Goal: Check status

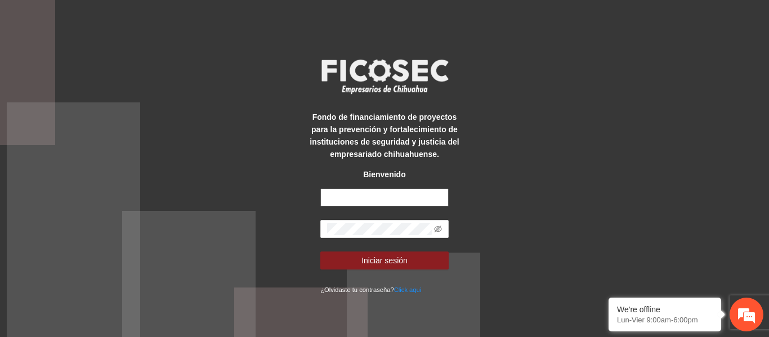
click at [409, 199] on input "text" at bounding box center [384, 198] width 128 height 18
type input "**********"
click at [437, 228] on icon "eye-invisible" at bounding box center [438, 229] width 8 height 7
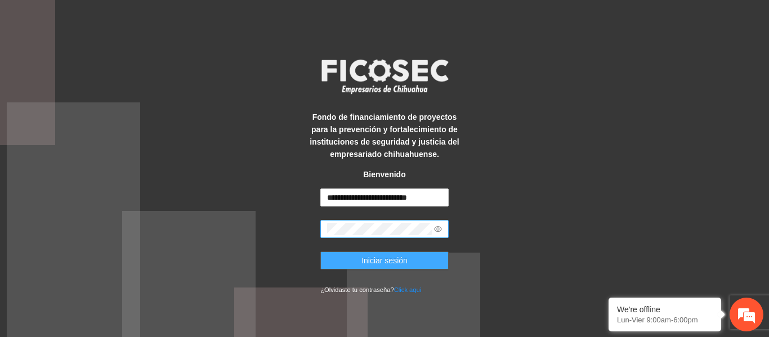
click at [401, 260] on span "Iniciar sesión" at bounding box center [384, 260] width 46 height 12
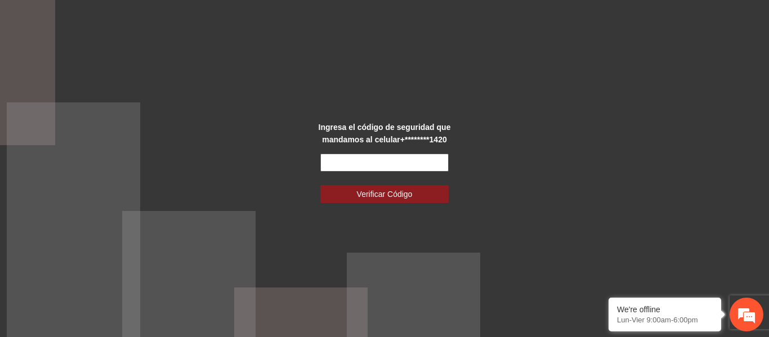
click at [404, 163] on input "text" at bounding box center [384, 163] width 128 height 18
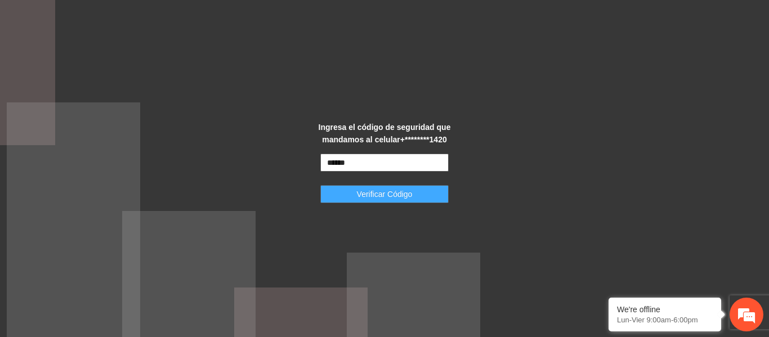
type input "******"
click at [400, 192] on span "Verificar Código" at bounding box center [385, 194] width 56 height 12
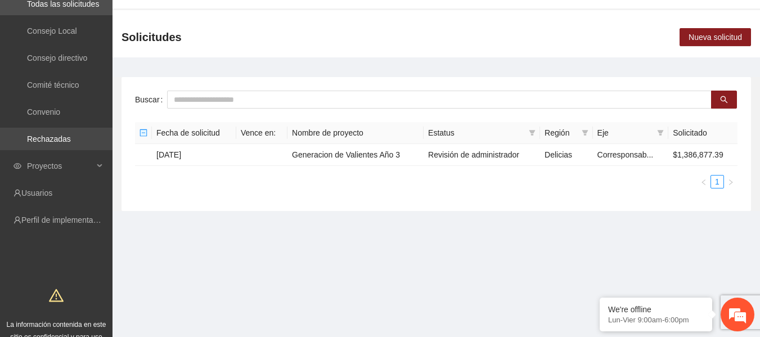
scroll to position [102, 0]
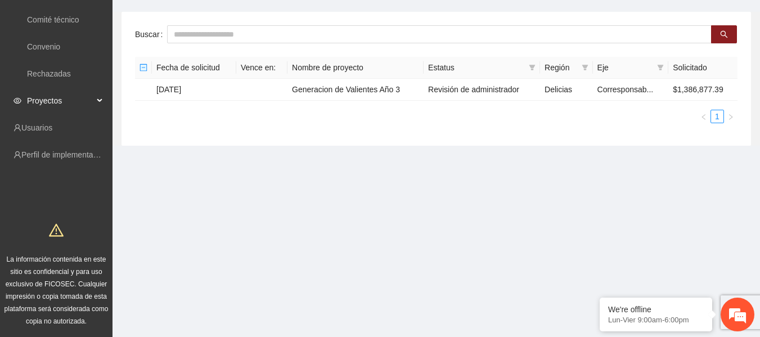
click at [77, 102] on span "Proyectos" at bounding box center [60, 100] width 66 height 23
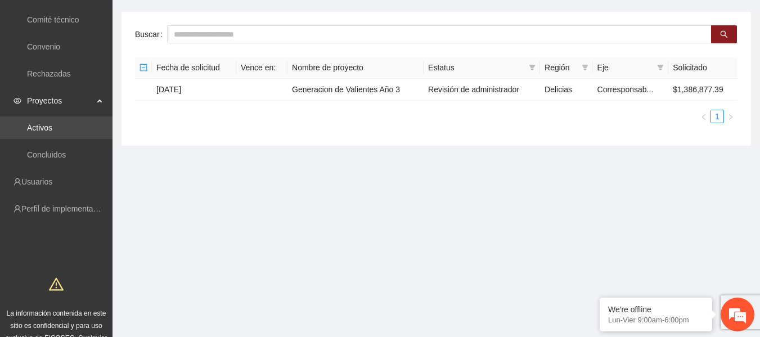
click at [46, 125] on link "Activos" at bounding box center [39, 127] width 25 height 9
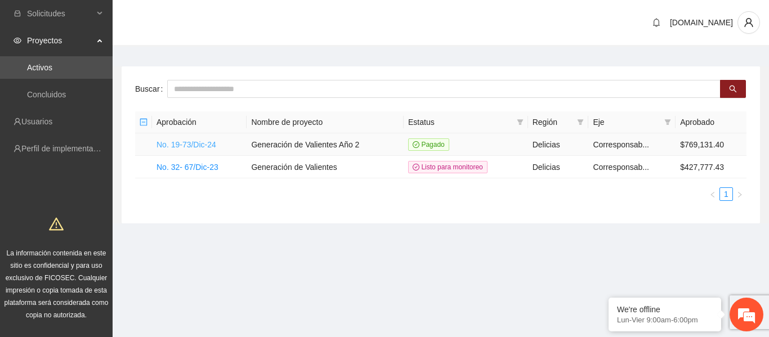
click at [210, 146] on link "No. 19-73/Dic-24" at bounding box center [186, 144] width 60 height 9
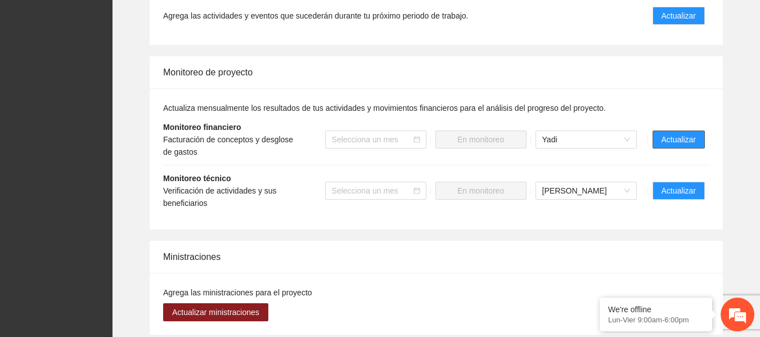
scroll to position [1069, 0]
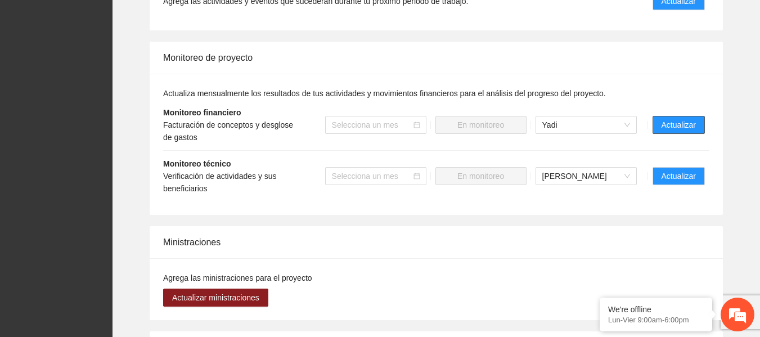
click at [676, 123] on span "Actualizar" at bounding box center [679, 125] width 34 height 12
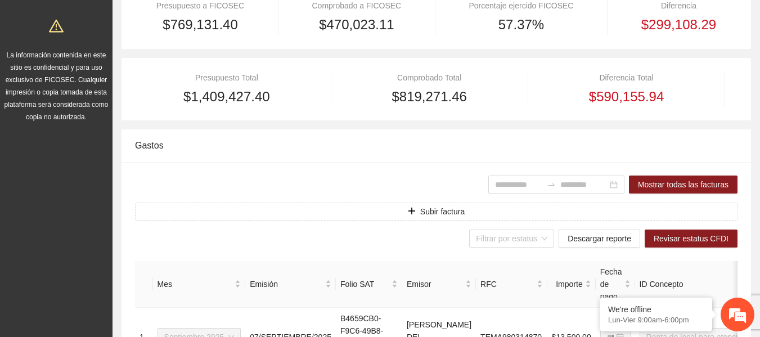
scroll to position [225, 0]
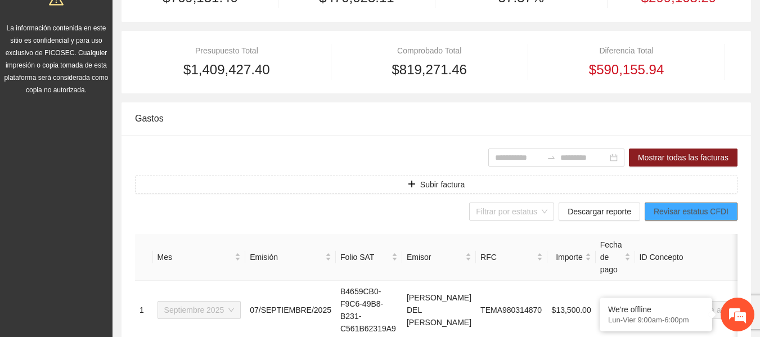
click at [693, 210] on span "Revisar estatus CFDI" at bounding box center [691, 211] width 75 height 12
click at [589, 208] on span "Descargar reporte" at bounding box center [600, 211] width 64 height 12
click at [617, 209] on span "Descargar reporte" at bounding box center [600, 211] width 64 height 12
